Goal: Task Accomplishment & Management: Manage account settings

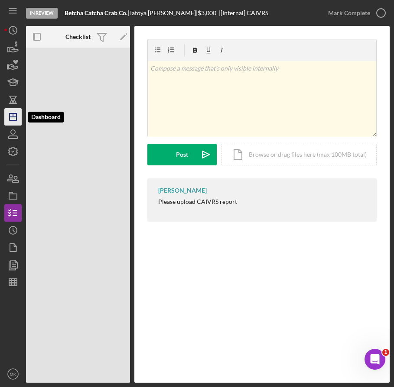
click at [12, 118] on icon "Icon/Dashboard" at bounding box center [13, 117] width 22 height 22
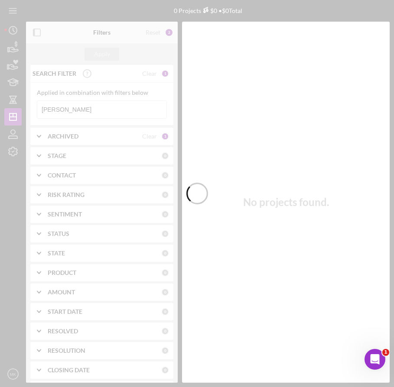
click at [79, 108] on div at bounding box center [197, 193] width 394 height 387
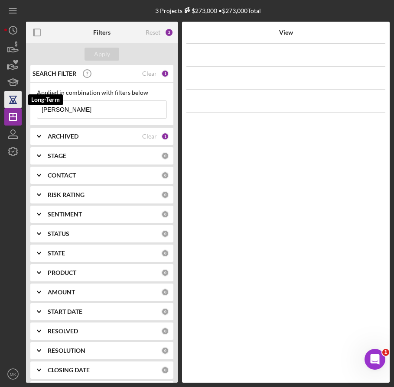
drag, startPoint x: 68, startPoint y: 106, endPoint x: 15, endPoint y: 107, distance: 53.7
click at [15, 107] on div "3 Projects $273,000 • $273,000 Total [PERSON_NAME] Filters Reset 2 Apply SEARCH…" at bounding box center [196, 191] width 385 height 383
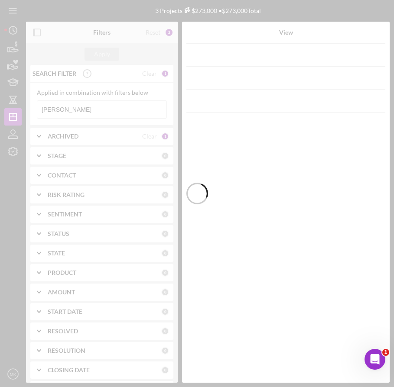
type input "[PERSON_NAME]"
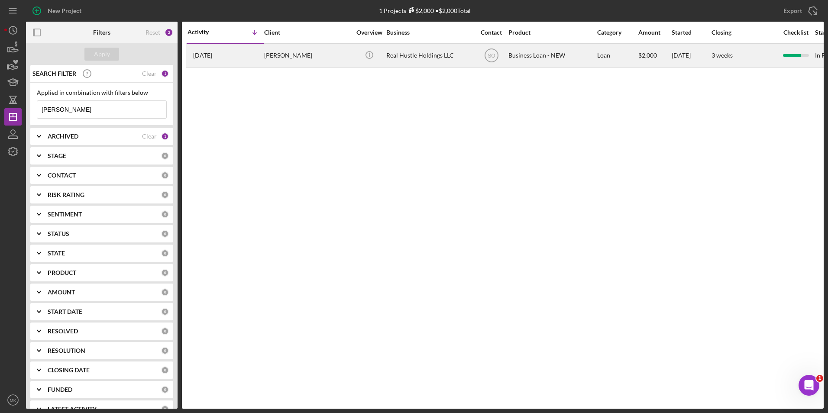
click at [292, 56] on div "[PERSON_NAME]" at bounding box center [307, 55] width 87 height 23
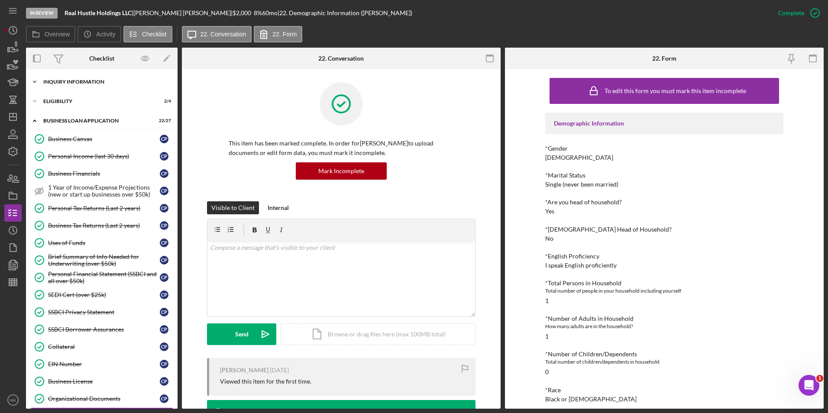
click at [81, 82] on div "INQUIRY INFORMATION" at bounding box center [104, 81] width 123 height 5
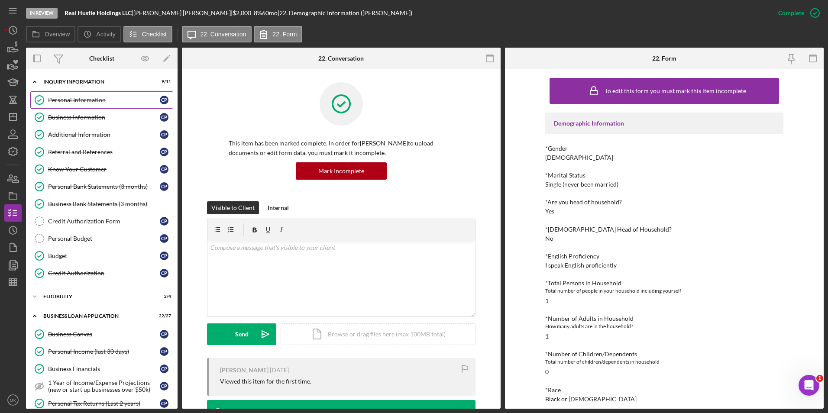
click at [68, 97] on div "Personal Information" at bounding box center [104, 100] width 112 height 7
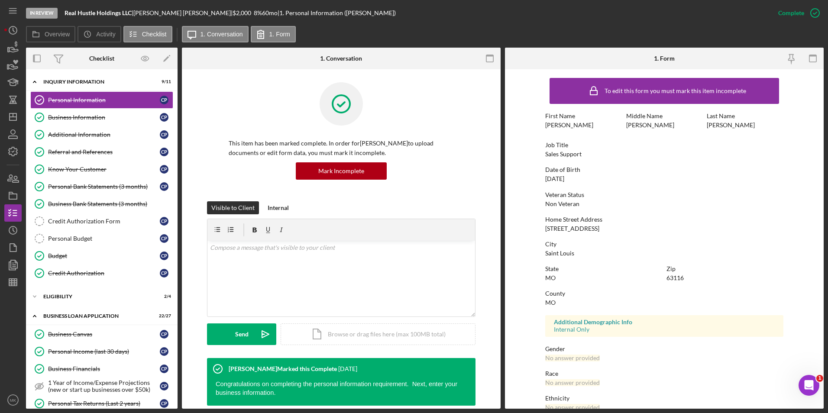
click at [624, 234] on div "To edit this form you must mark this item incomplete First Name [PERSON_NAME] M…" at bounding box center [664, 271] width 238 height 395
drag, startPoint x: 615, startPoint y: 227, endPoint x: 559, endPoint y: 228, distance: 55.4
click at [559, 228] on div "Home Street Address [STREET_ADDRESS]" at bounding box center [664, 224] width 238 height 16
copy div "[GEOGRAPHIC_DATA]"
drag, startPoint x: 76, startPoint y: 116, endPoint x: 66, endPoint y: 129, distance: 16.4
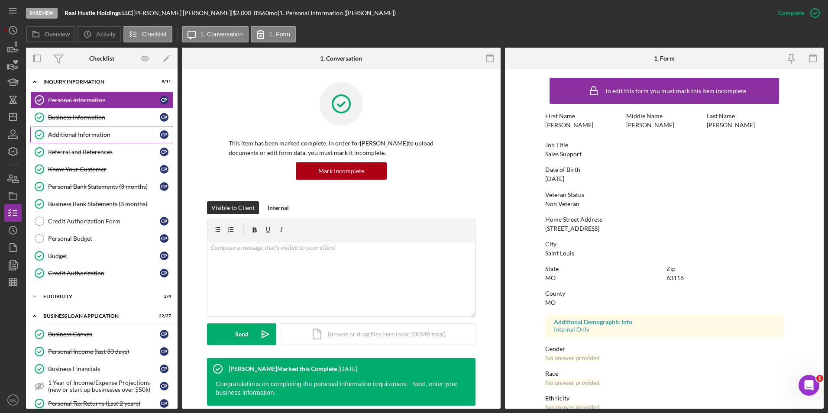
click at [76, 116] on div "Business Information" at bounding box center [104, 117] width 112 height 7
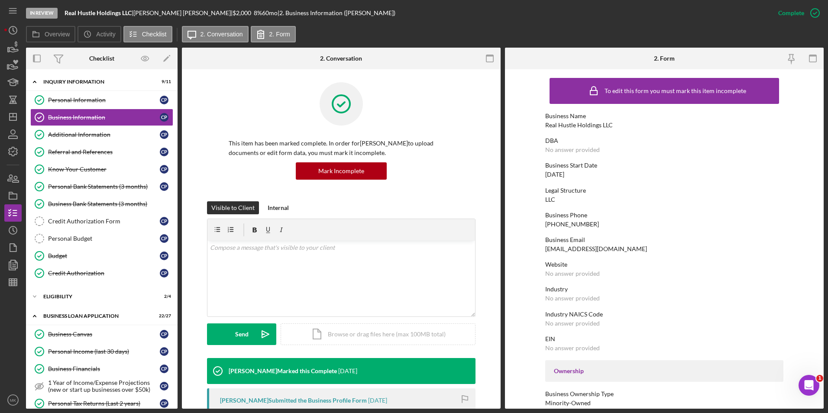
click at [629, 123] on div "Business Name Real Hustle Holdings LLC" at bounding box center [664, 121] width 238 height 16
drag, startPoint x: 611, startPoint y: 123, endPoint x: 545, endPoint y: 123, distance: 66.2
click at [545, 123] on div "Business Name Real Hustle Holdings LLC" at bounding box center [664, 121] width 238 height 16
copy div "Real Hustle Holdings LLC"
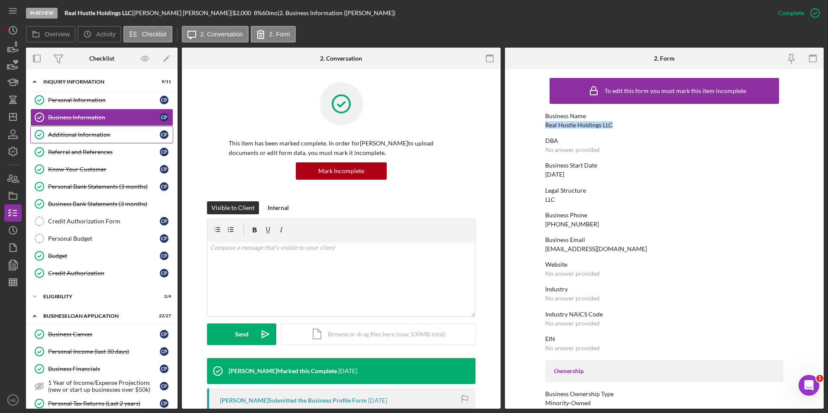
click at [74, 138] on div "Additional Information" at bounding box center [104, 134] width 112 height 7
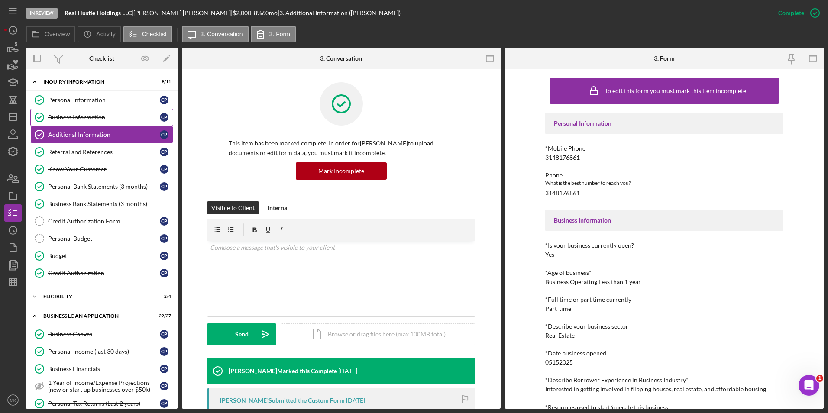
click at [111, 123] on link "Business Information Business Information C P" at bounding box center [101, 117] width 143 height 17
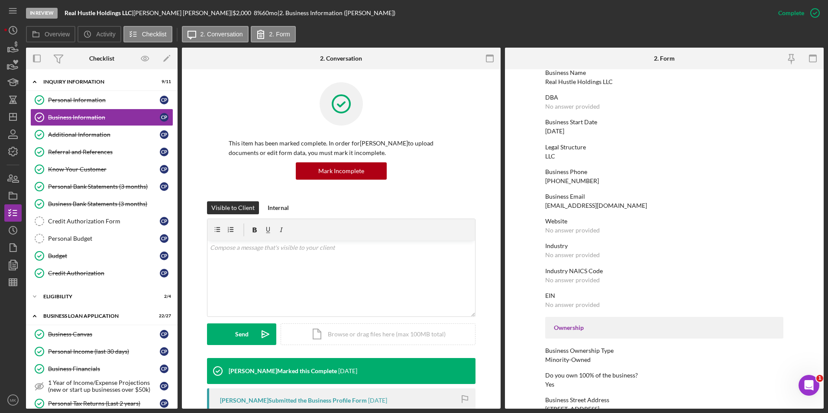
scroll to position [260, 0]
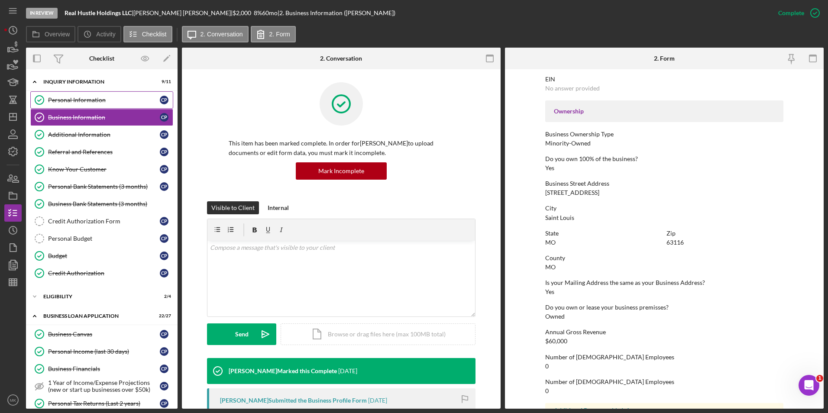
click at [84, 99] on div "Personal Information" at bounding box center [104, 100] width 112 height 7
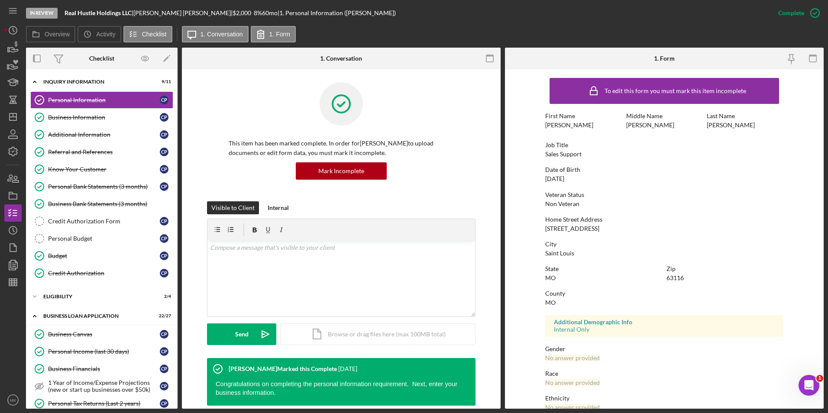
scroll to position [303, 0]
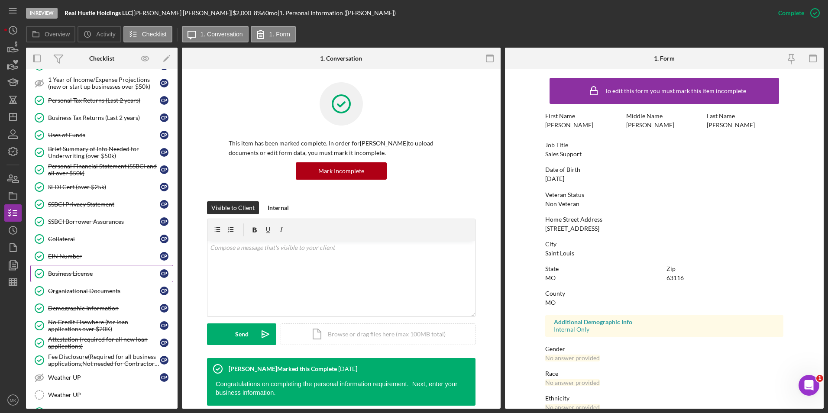
click at [89, 271] on div "Business License" at bounding box center [104, 273] width 112 height 7
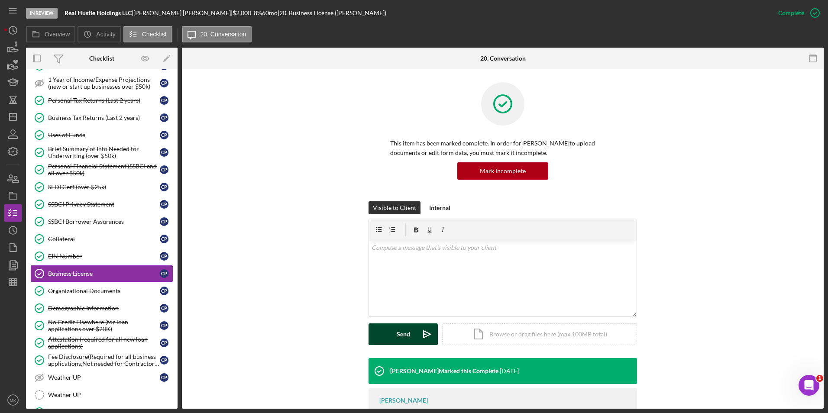
scroll to position [40, 0]
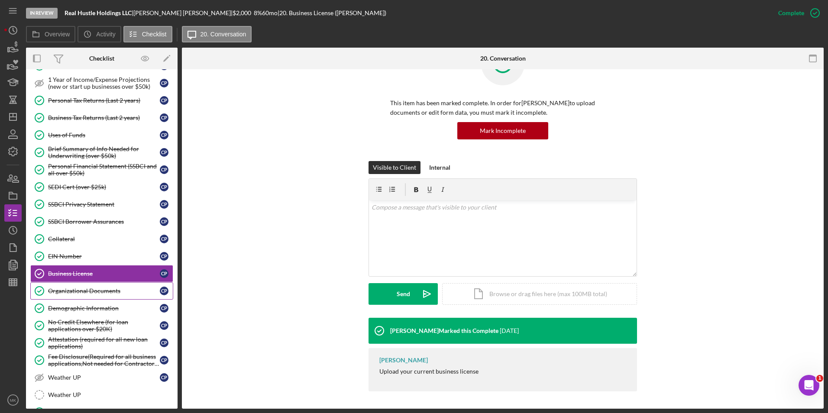
click at [87, 291] on div "Organizational Documents" at bounding box center [104, 290] width 112 height 7
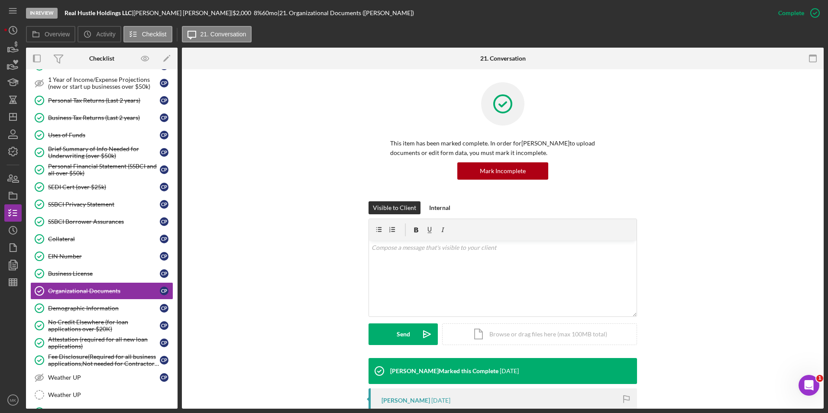
scroll to position [272, 0]
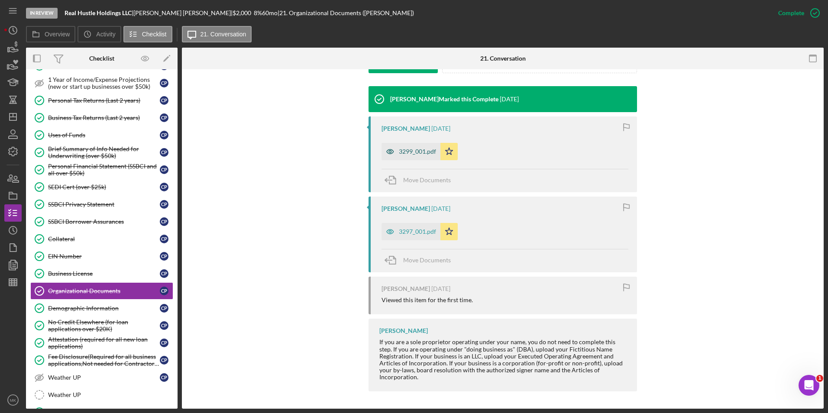
click at [409, 148] on div "3299_001.pdf" at bounding box center [417, 151] width 37 height 7
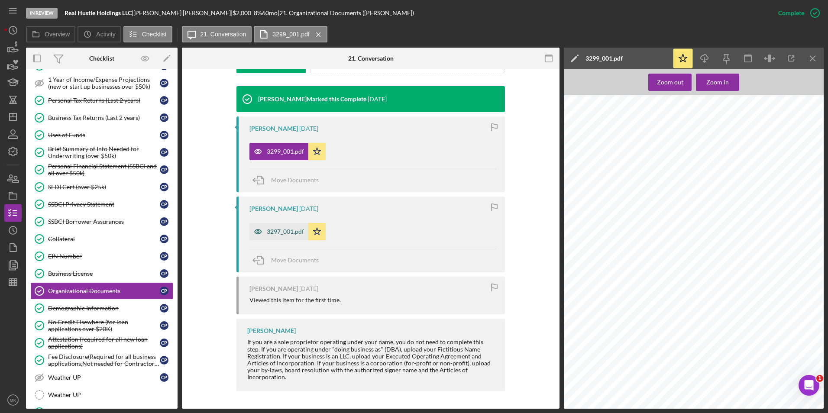
click at [283, 232] on div "3297_001.pdf" at bounding box center [285, 231] width 37 height 7
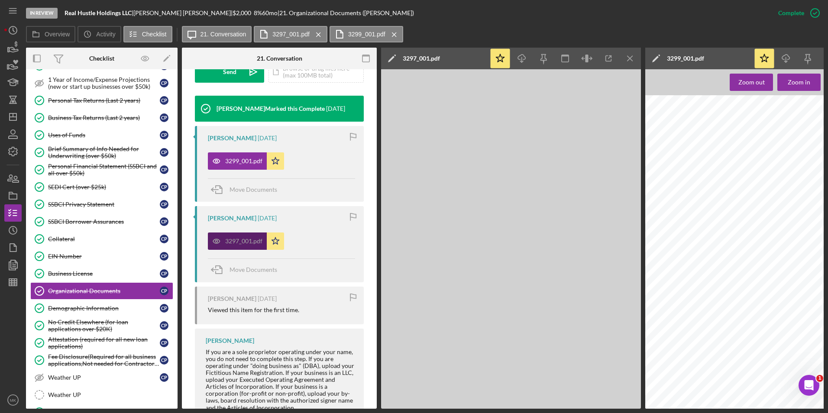
scroll to position [281, 0]
